Goal: Task Accomplishment & Management: Use online tool/utility

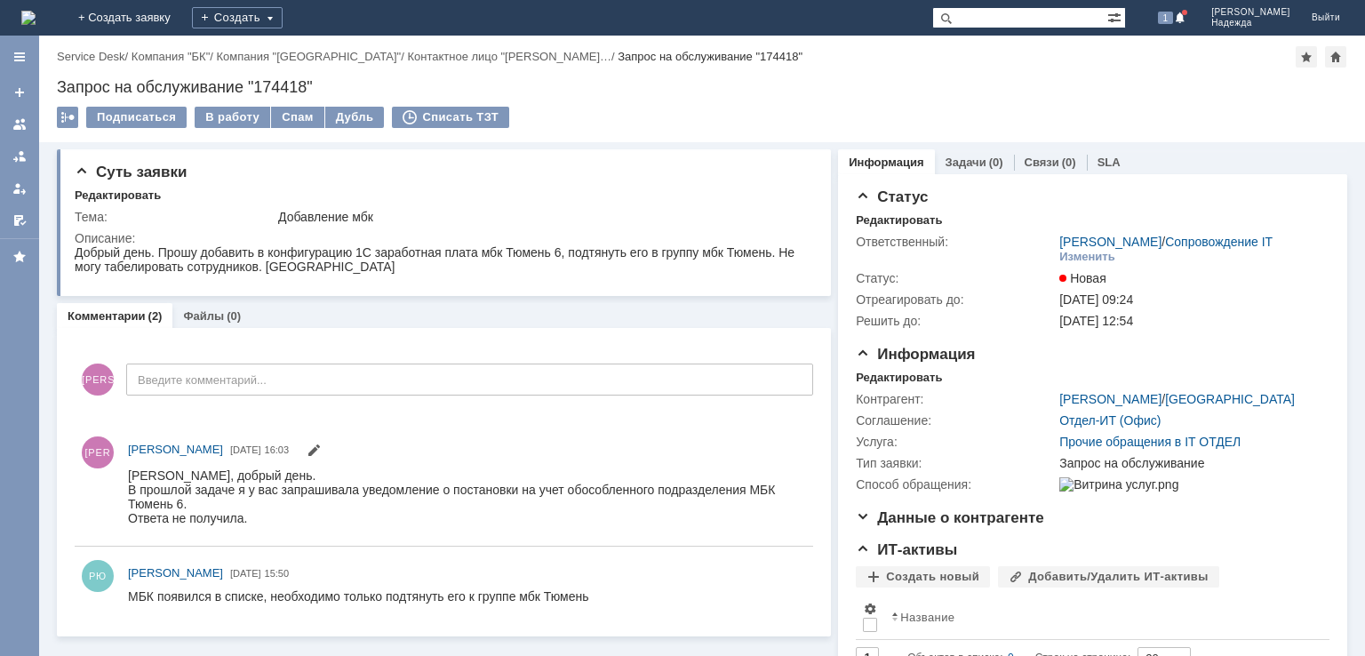
click at [272, 90] on div "Запрос на обслуживание "174418"" at bounding box center [702, 87] width 1291 height 18
drag, startPoint x: 274, startPoint y: 90, endPoint x: 257, endPoint y: 105, distance: 22.7
drag, startPoint x: 257, startPoint y: 105, endPoint x: 265, endPoint y: 87, distance: 19.5
copy div "174418"
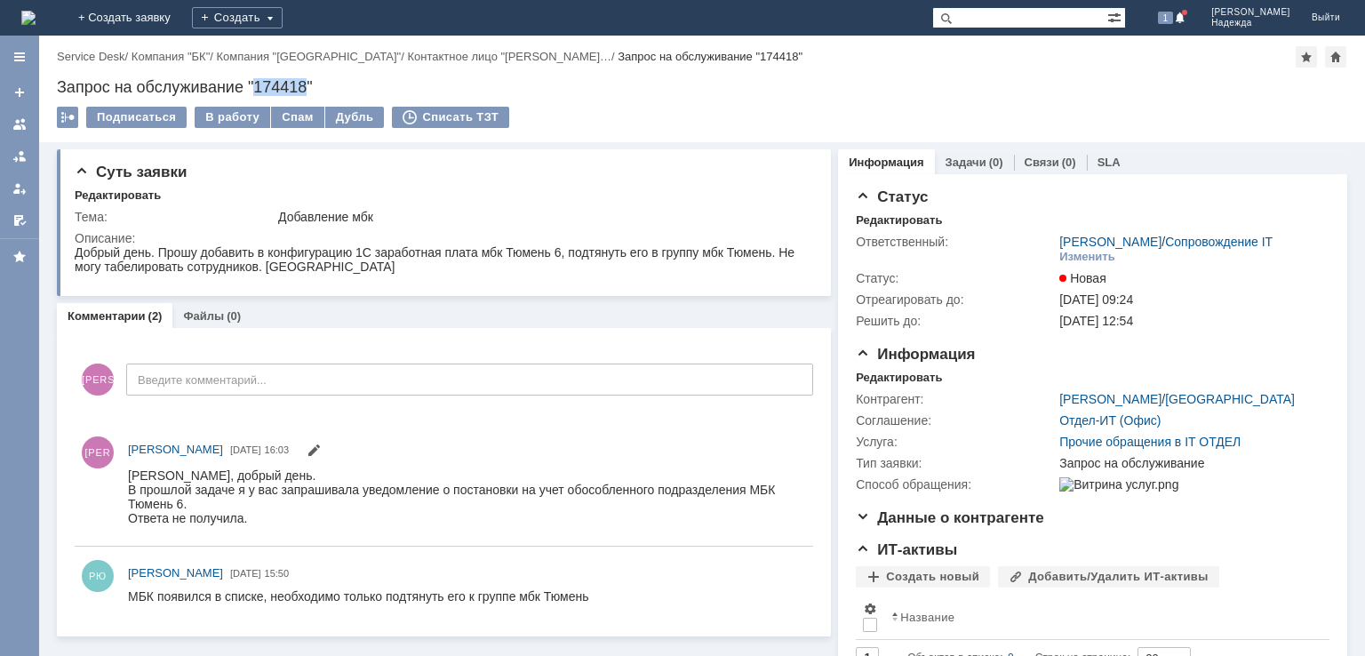
copy div "174418"
click at [297, 84] on div "Запрос на обслуживание "174418"" at bounding box center [702, 87] width 1291 height 18
drag, startPoint x: 283, startPoint y: 221, endPoint x: 372, endPoint y: 220, distance: 88.9
click at [363, 227] on tbody "Тема: Добавление мбк Описание:" at bounding box center [442, 244] width 735 height 76
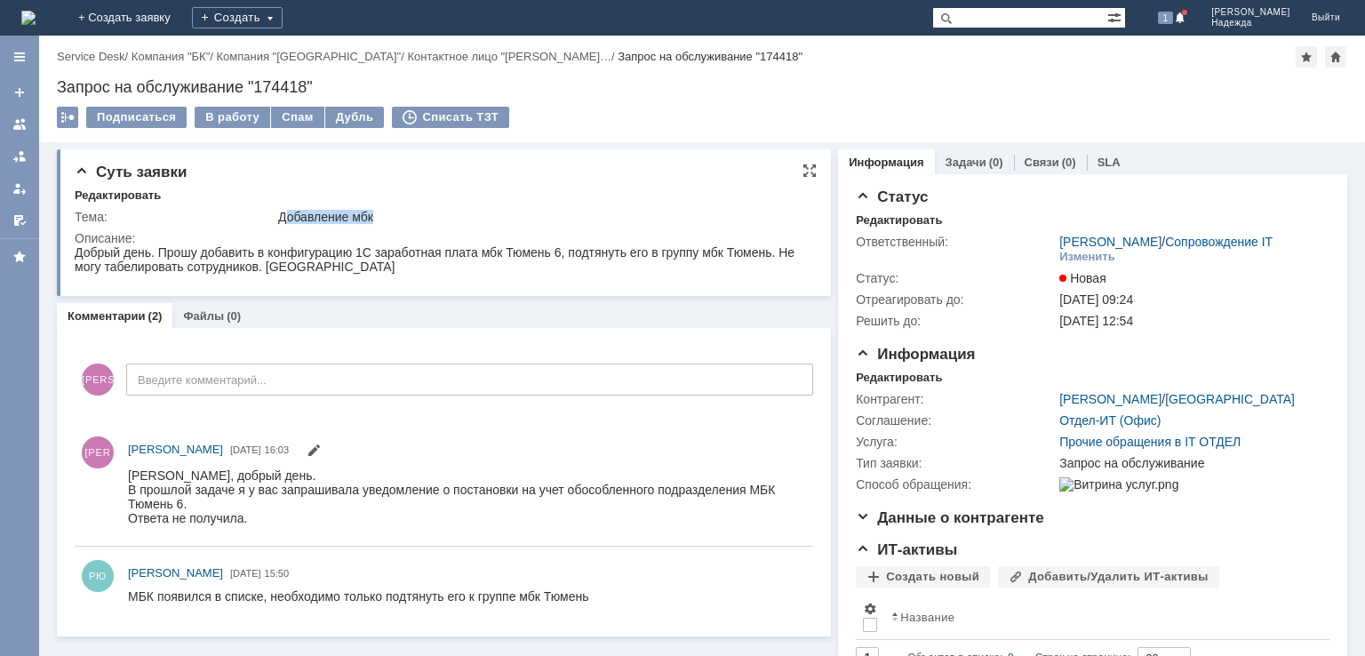
click at [372, 221] on div "Добавление мбк" at bounding box center [542, 217] width 528 height 14
click at [372, 216] on div "Добавление мбк" at bounding box center [542, 217] width 528 height 14
click at [350, 217] on div "Добавление мбк" at bounding box center [542, 217] width 528 height 14
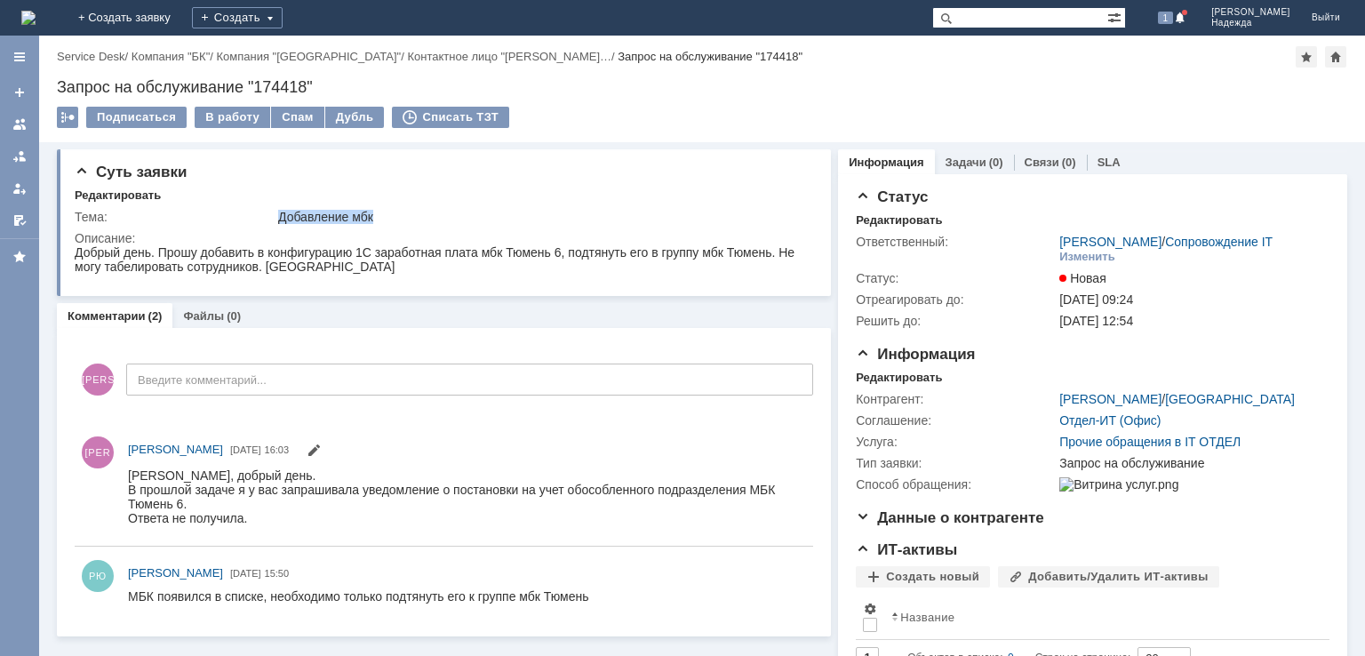
copy div "Добавление мбк"
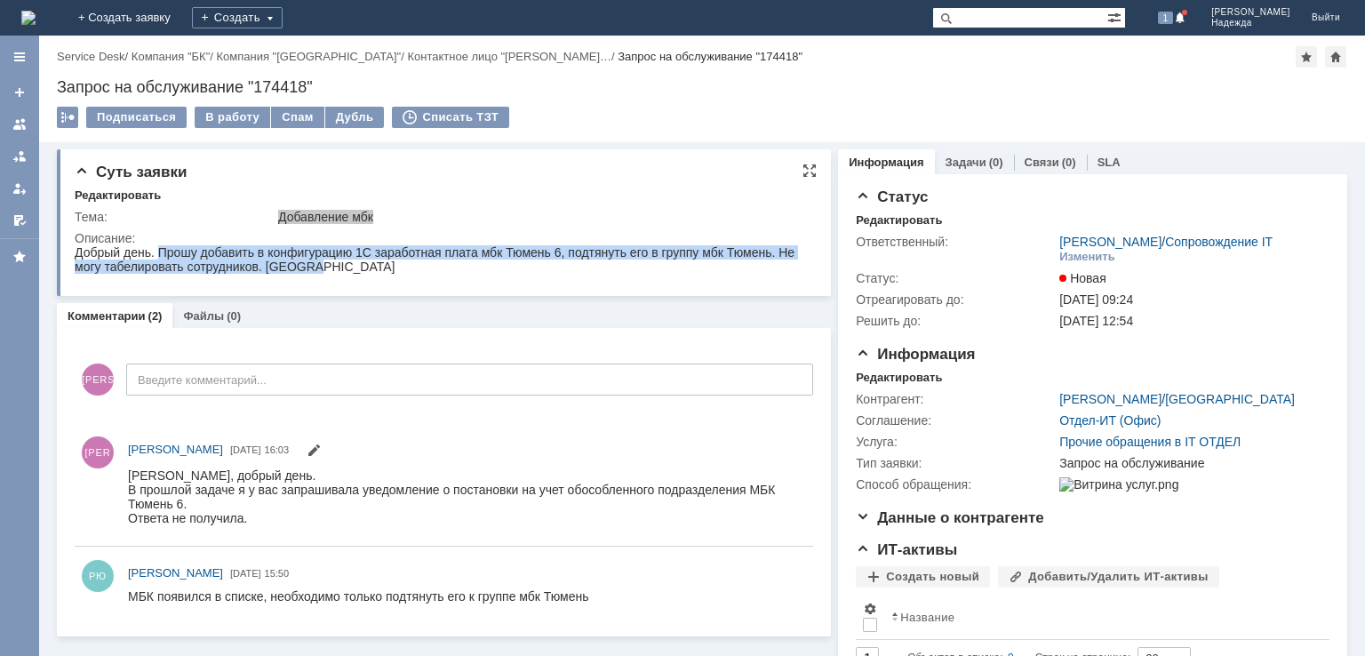
drag, startPoint x: 364, startPoint y: 268, endPoint x: 157, endPoint y: 250, distance: 207.0
click at [157, 250] on div "Добрый день. Прошу добавить в конфигурацию 1С заработная плата мбк Тюмень 6, по…" at bounding box center [438, 259] width 726 height 28
copy div "Прошу добавить в конфигурацию 1С заработная плата мбк Тюмень 6, подтянуть его в…"
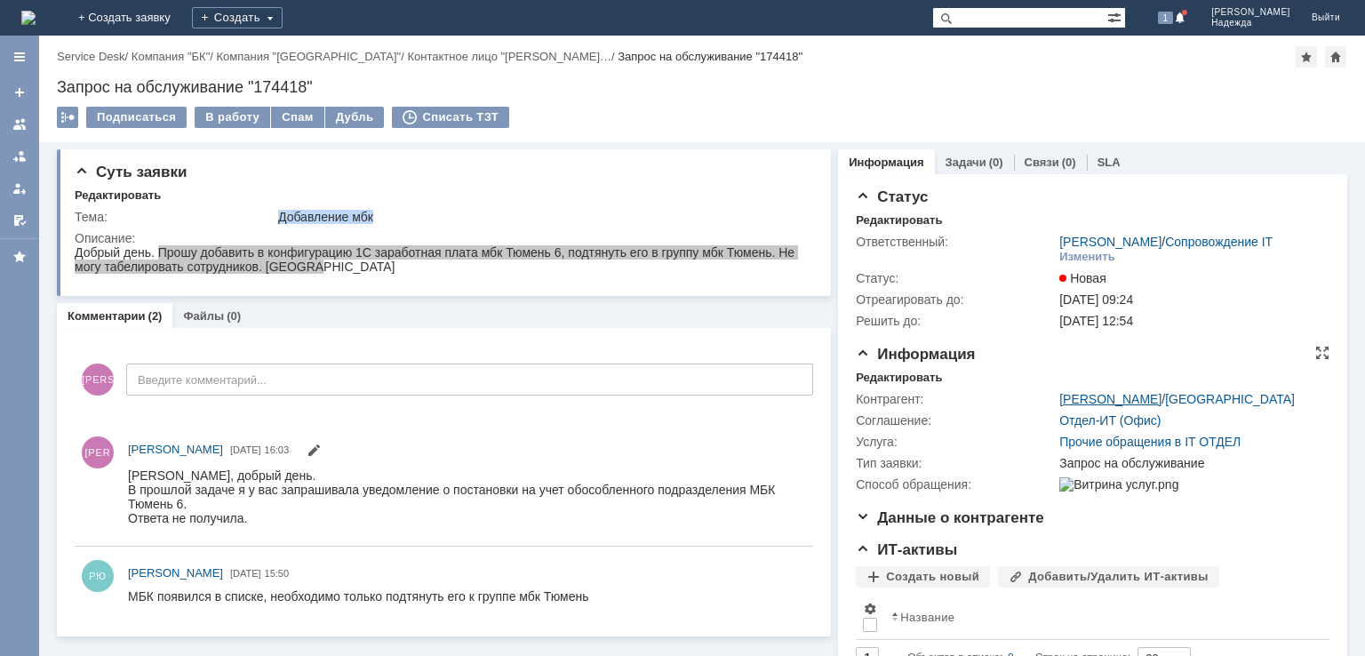
drag, startPoint x: 1043, startPoint y: 399, endPoint x: 1146, endPoint y: 396, distance: 103.2
click at [1146, 396] on tr "Контрагент: [PERSON_NAME] / [GEOGRAPHIC_DATA]" at bounding box center [1090, 398] width 468 height 21
copy tr "[PERSON_NAME]"
click at [225, 114] on div "В работу" at bounding box center [233, 117] width 76 height 21
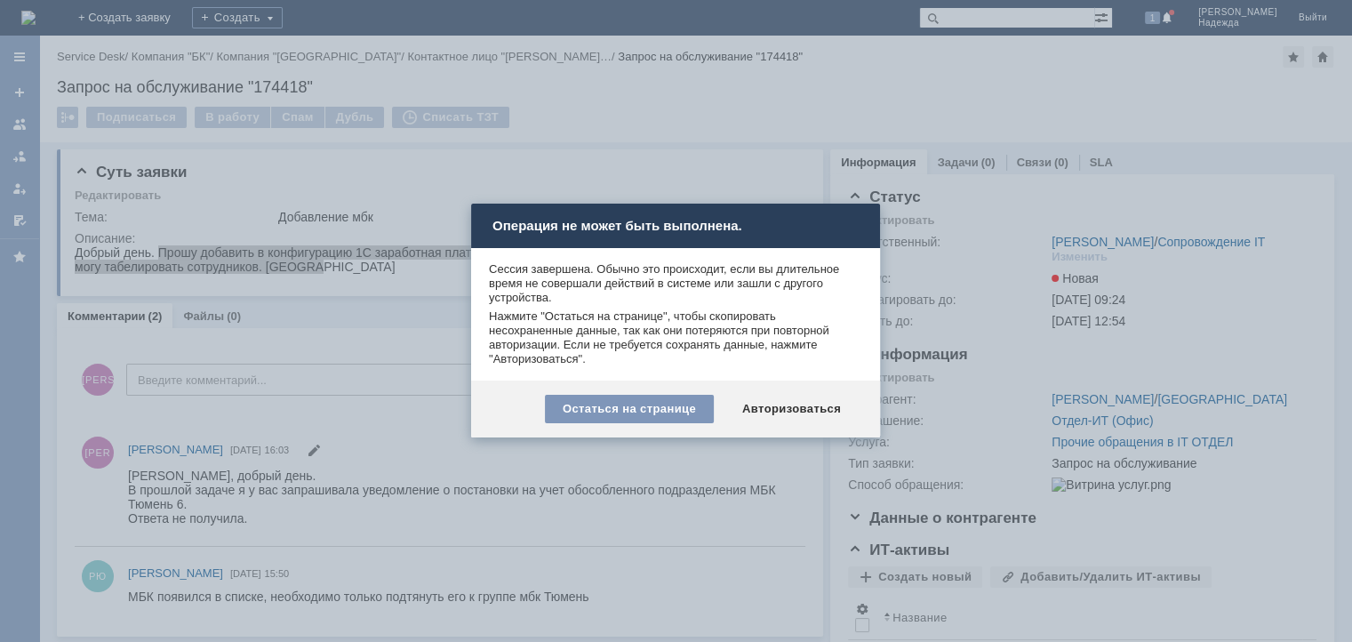
click at [713, 125] on div at bounding box center [682, 328] width 1365 height 656
click at [774, 415] on div "Авторизоваться" at bounding box center [792, 409] width 134 height 28
